Goal: Information Seeking & Learning: Check status

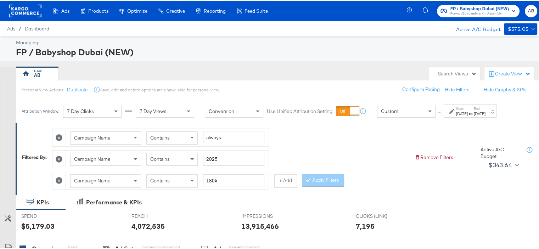
click at [473, 112] on strong "to" at bounding box center [470, 112] width 6 height 5
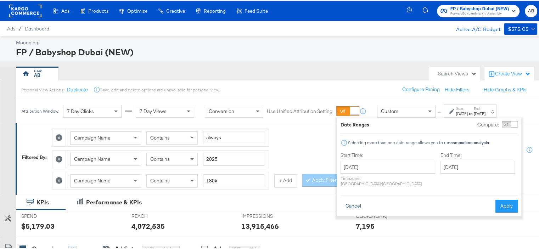
click at [348, 202] on button "Cancel" at bounding box center [352, 205] width 25 height 13
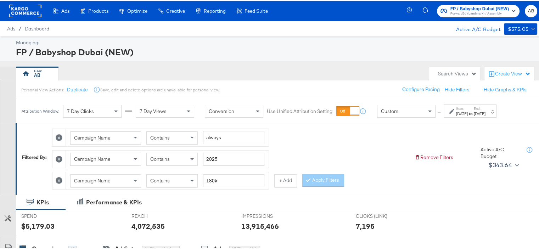
click at [473, 113] on strong "to" at bounding box center [470, 112] width 6 height 5
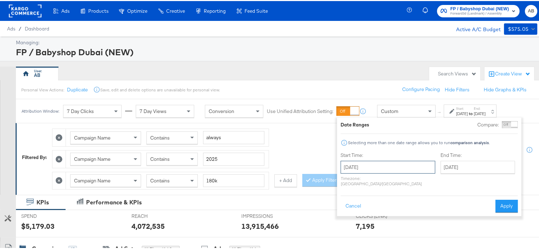
click at [362, 168] on input "[DATE]" at bounding box center [387, 166] width 95 height 13
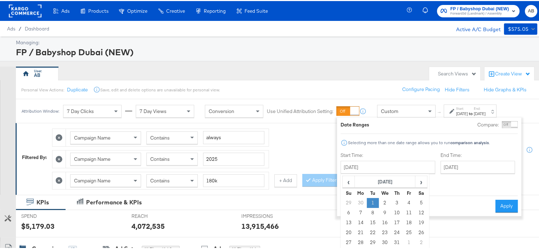
click at [373, 201] on td "1" at bounding box center [373, 202] width 12 height 10
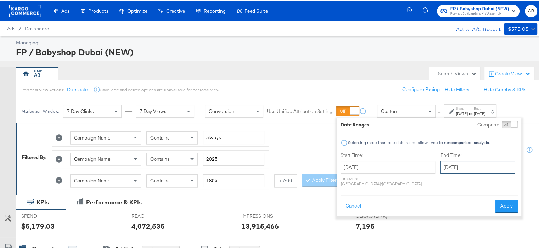
click at [440, 167] on input "[DATE]" at bounding box center [477, 166] width 74 height 13
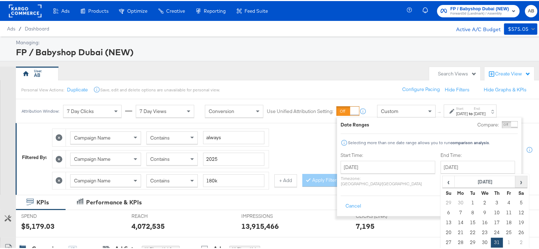
click at [515, 181] on span "›" at bounding box center [520, 180] width 11 height 11
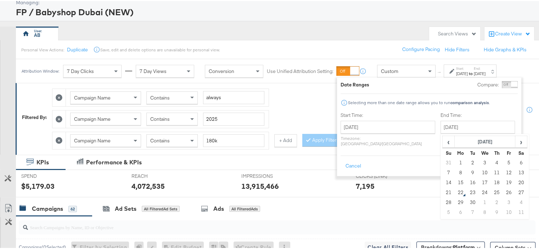
scroll to position [71, 0]
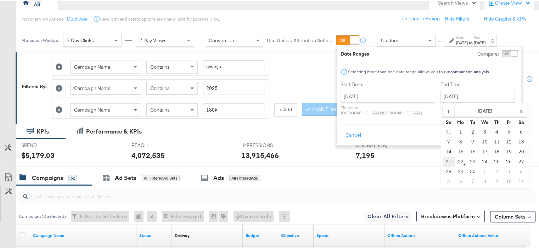
click at [442, 159] on td "21" at bounding box center [448, 161] width 12 height 10
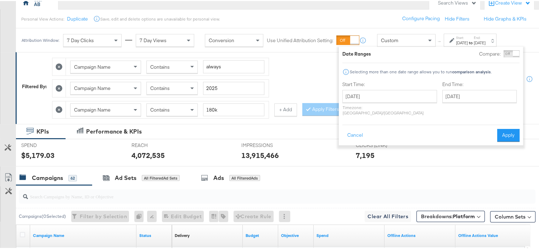
type input "[DATE]"
click at [509, 129] on button "Apply" at bounding box center [508, 134] width 22 height 13
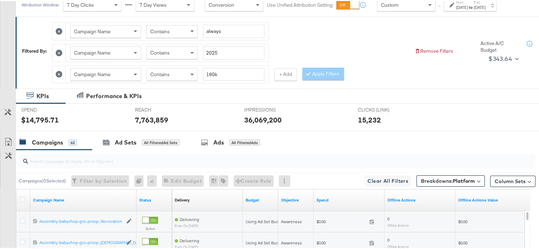
scroll to position [35, 0]
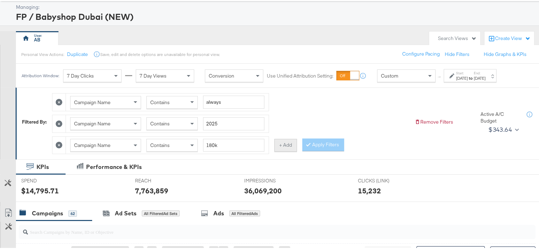
click at [282, 143] on button "+ Add" at bounding box center [285, 144] width 23 height 13
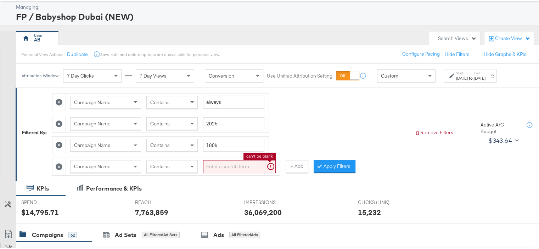
click at [220, 165] on input "search" at bounding box center [239, 165] width 73 height 13
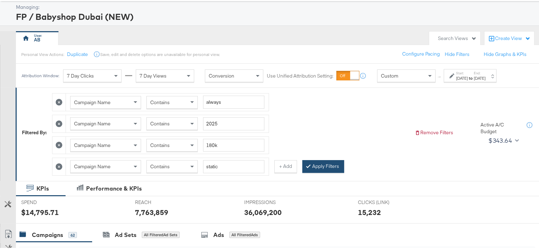
click at [324, 163] on button "Apply Filters" at bounding box center [323, 165] width 42 height 13
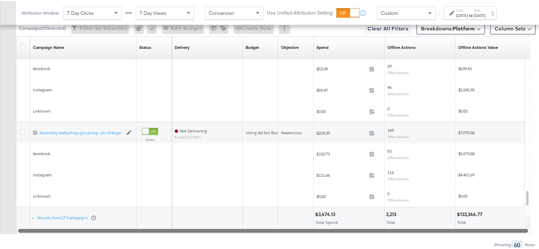
scroll to position [308, 0]
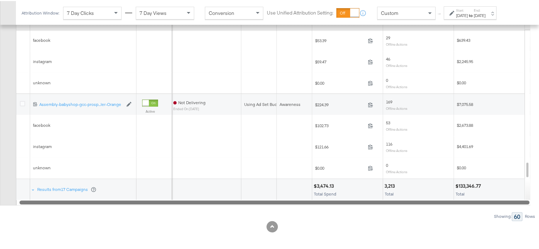
drag, startPoint x: 359, startPoint y: 200, endPoint x: 400, endPoint y: 199, distance: 40.7
click at [400, 199] on div at bounding box center [274, 201] width 510 height 6
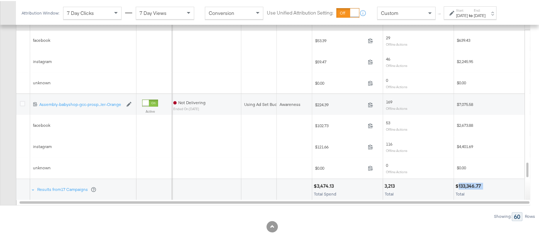
drag, startPoint x: 483, startPoint y: 183, endPoint x: 459, endPoint y: 185, distance: 24.1
click at [459, 185] on div "$133,346.77" at bounding box center [489, 185] width 68 height 7
copy div "133,346.77"
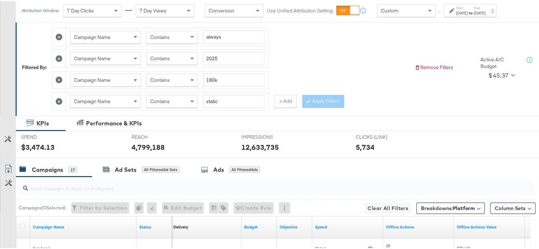
scroll to position [61, 0]
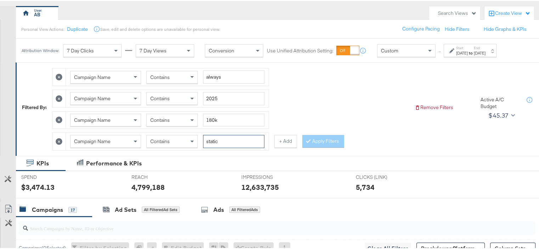
click at [210, 138] on input "static" at bounding box center [233, 140] width 61 height 13
click at [320, 137] on button "Apply Filters" at bounding box center [323, 140] width 42 height 13
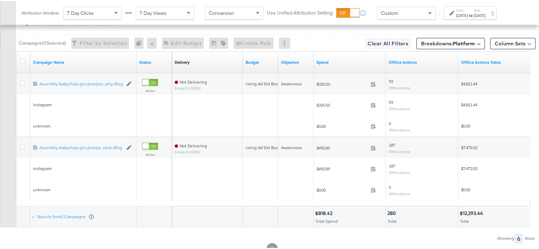
scroll to position [287, 0]
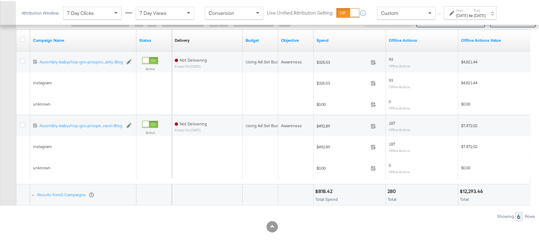
click at [468, 188] on div "$12,293.46" at bounding box center [471, 190] width 25 height 7
copy div "12,293.46"
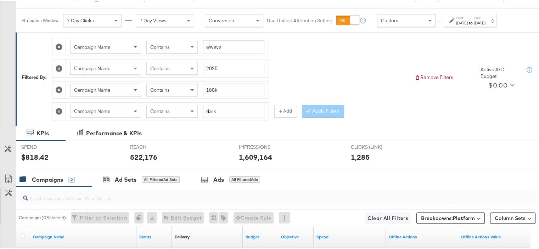
scroll to position [39, 0]
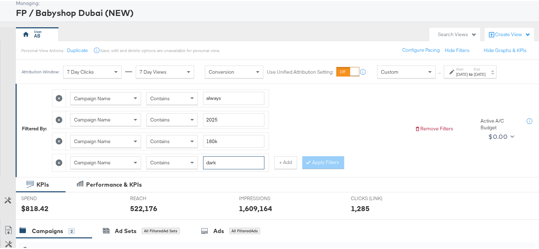
click at [210, 162] on input "dark" at bounding box center [233, 161] width 61 height 13
click at [318, 164] on button "Apply Filters" at bounding box center [323, 161] width 42 height 13
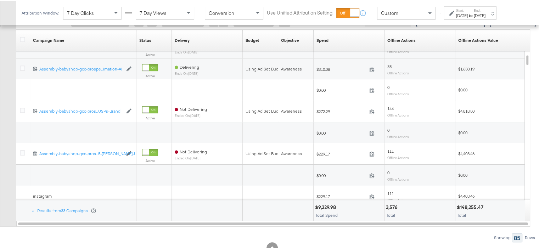
scroll to position [308, 0]
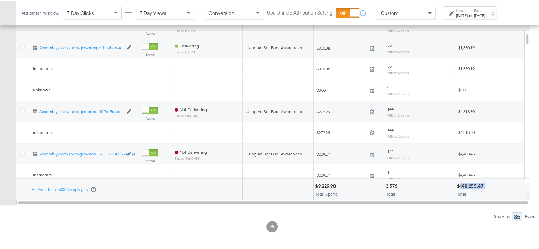
drag, startPoint x: 484, startPoint y: 185, endPoint x: 460, endPoint y: 185, distance: 24.1
click at [460, 185] on div "$148,255.47" at bounding box center [470, 185] width 29 height 7
copy div "148,255.47"
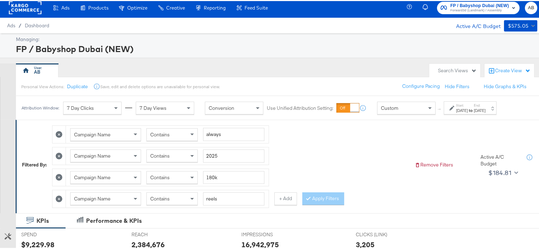
scroll to position [0, 0]
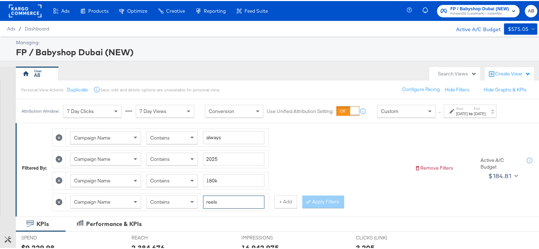
click at [212, 198] on input "reels" at bounding box center [233, 200] width 61 height 13
type input "carousel"
drag, startPoint x: 313, startPoint y: 199, endPoint x: 319, endPoint y: 204, distance: 7.7
click at [313, 199] on button "Apply Filters" at bounding box center [323, 200] width 42 height 13
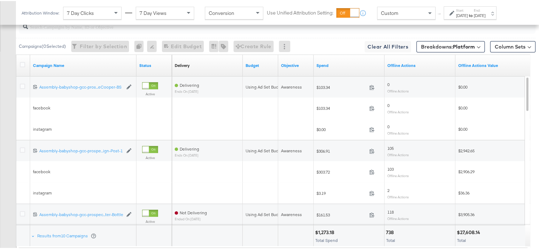
scroll to position [308, 0]
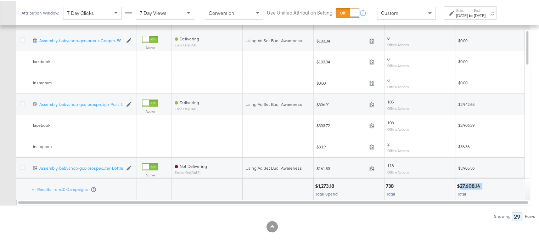
drag, startPoint x: 482, startPoint y: 183, endPoint x: 460, endPoint y: 184, distance: 21.3
click at [460, 184] on div "$27,608.14" at bounding box center [468, 185] width 25 height 7
copy div "27,608.14"
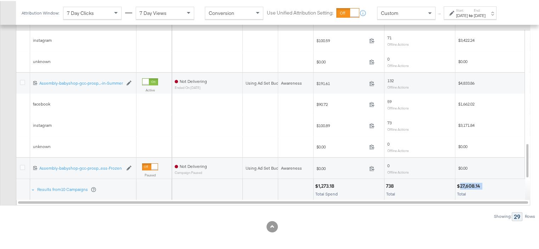
click at [471, 184] on div "$27,608.14" at bounding box center [468, 185] width 25 height 7
